Goal: Task Accomplishment & Management: Complete application form

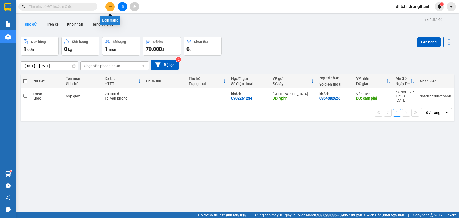
click at [109, 5] on icon "plus" at bounding box center [110, 7] width 4 height 4
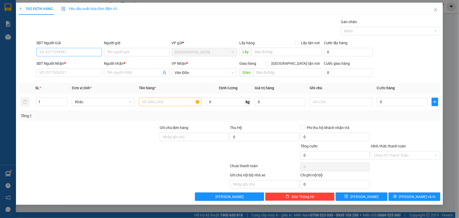
click at [56, 53] on input "SĐT Người Gửi" at bounding box center [68, 52] width 65 height 8
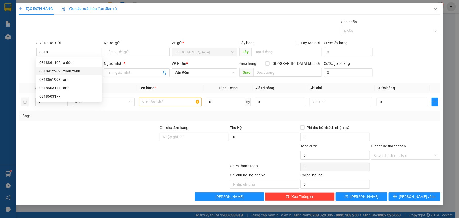
click at [79, 72] on div "0818912202 - xuân xanh" at bounding box center [68, 71] width 59 height 6
type input "0818912202"
type input "xuân xanh"
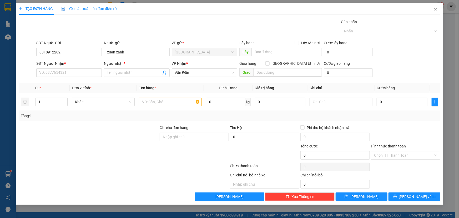
type input "0818912202"
click at [68, 77] on div "SĐT Người Nhận * VD: 0377654321" at bounding box center [68, 69] width 65 height 18
click at [65, 74] on input "SĐT Người Nhận *" at bounding box center [68, 72] width 65 height 8
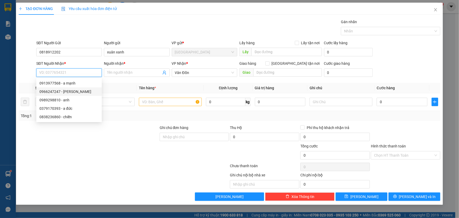
click at [75, 90] on div "0966247247 - [PERSON_NAME]" at bounding box center [68, 92] width 59 height 6
type input "0966247247"
type input "dũng"
type input "vpvđ"
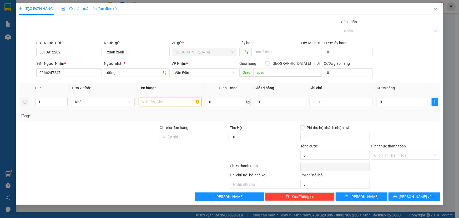
click at [147, 104] on input "text" at bounding box center [170, 102] width 63 height 8
type input "hồ sơ"
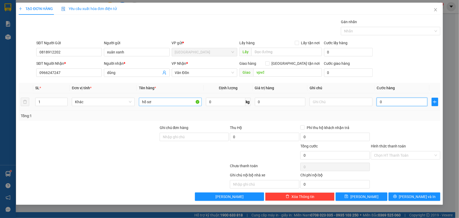
type input "7"
type input "70"
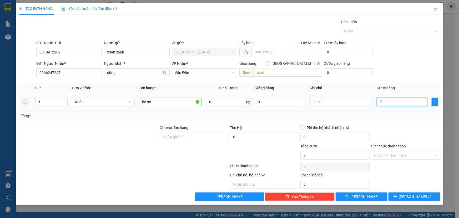
type input "70"
type input "700"
type input "7.000"
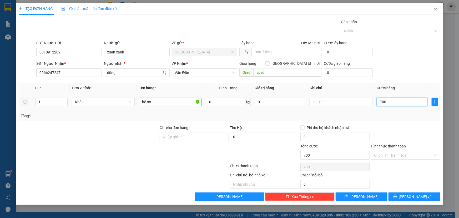
type input "7.000"
type input "70.000"
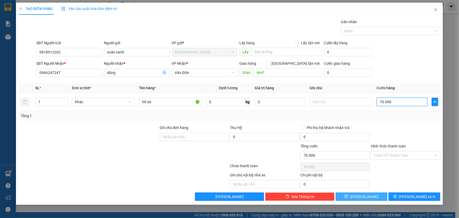
type input "70.000"
click at [350, 197] on button "[PERSON_NAME]" at bounding box center [361, 196] width 52 height 8
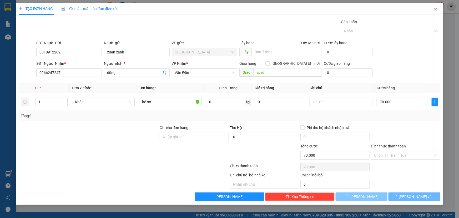
type input "0"
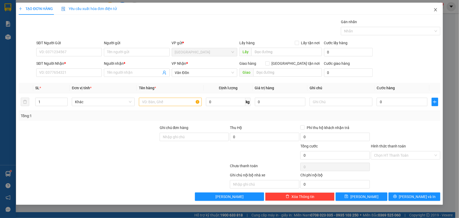
click at [436, 10] on icon "close" at bounding box center [435, 10] width 4 height 4
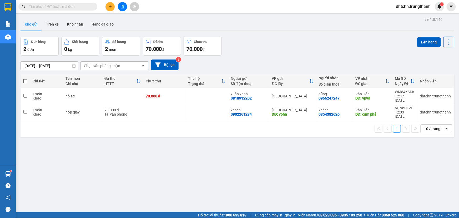
click at [26, 81] on span at bounding box center [25, 81] width 4 height 4
click at [25, 78] on input "checkbox" at bounding box center [25, 78] width 0 height 0
checkbox input "true"
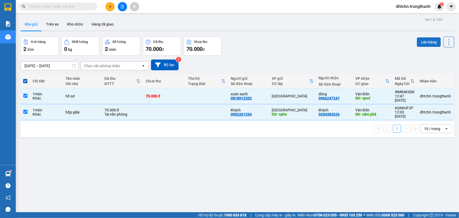
click at [427, 43] on button "Lên hàng" at bounding box center [429, 41] width 24 height 9
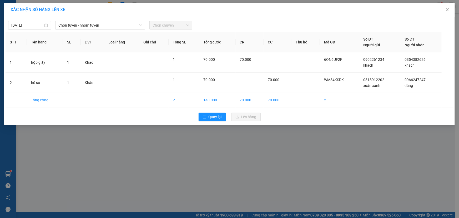
click at [177, 26] on span "Chọn chuyến" at bounding box center [170, 25] width 37 height 8
click at [96, 27] on span "Chọn tuyến - nhóm tuyến" at bounding box center [100, 25] width 84 height 8
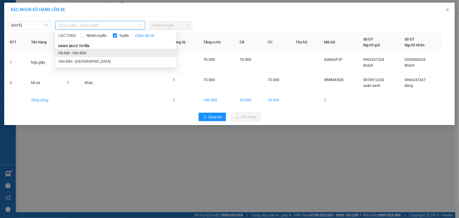
click at [82, 52] on li "Hà Nội - Vân Đồn" at bounding box center [115, 53] width 121 height 8
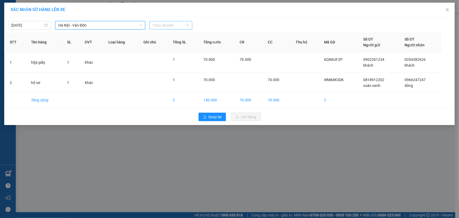
click at [174, 22] on span "Chọn chuyến" at bounding box center [170, 25] width 37 height 8
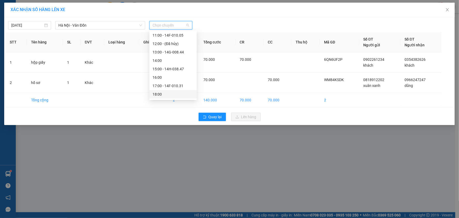
scroll to position [40, 0]
click at [178, 63] on div "13:00 - 14G-008.44" at bounding box center [172, 63] width 41 height 6
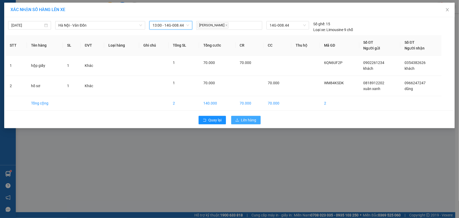
click at [250, 119] on span "Lên hàng" at bounding box center [248, 120] width 15 height 6
